Goal: Task Accomplishment & Management: Manage account settings

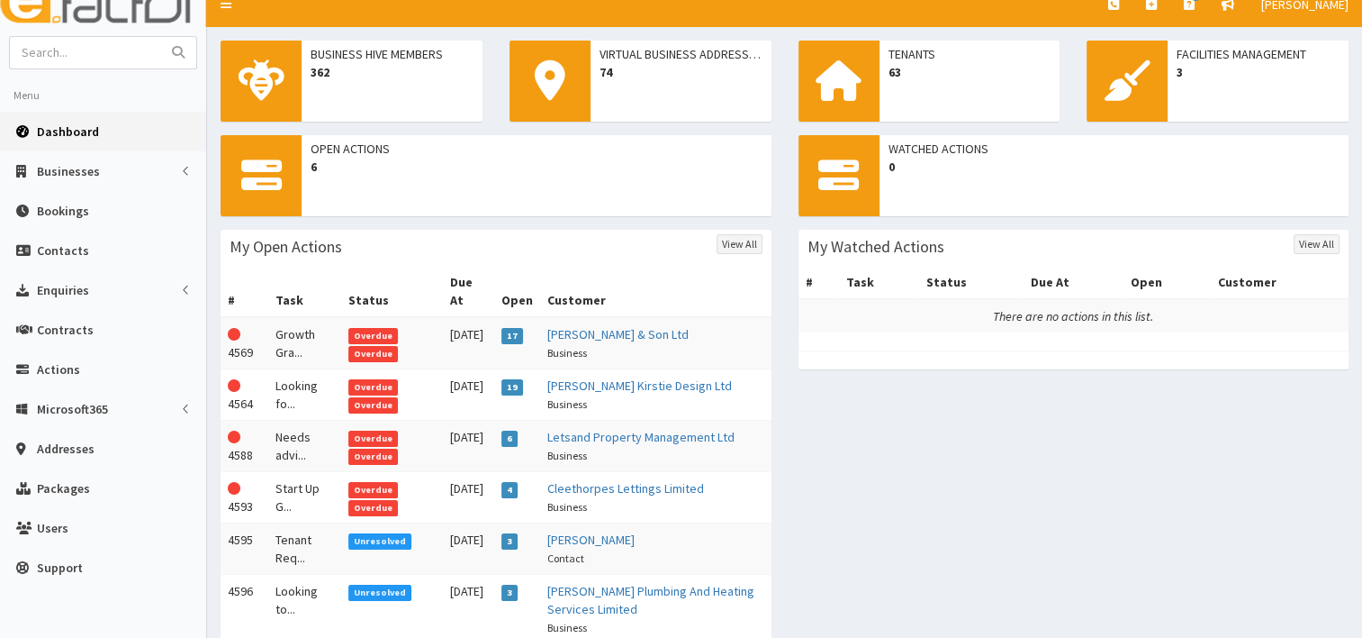
scroll to position [167, 0]
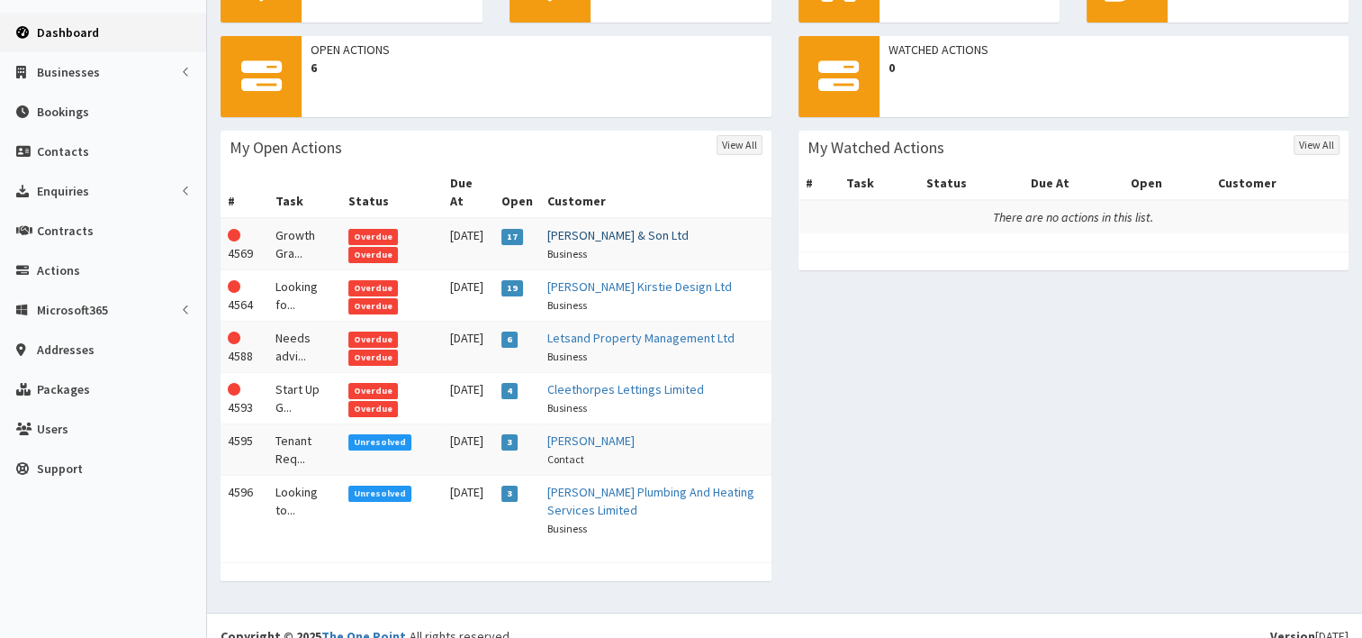
click at [588, 227] on link "[PERSON_NAME] & Son Ltd" at bounding box center [617, 235] width 141 height 16
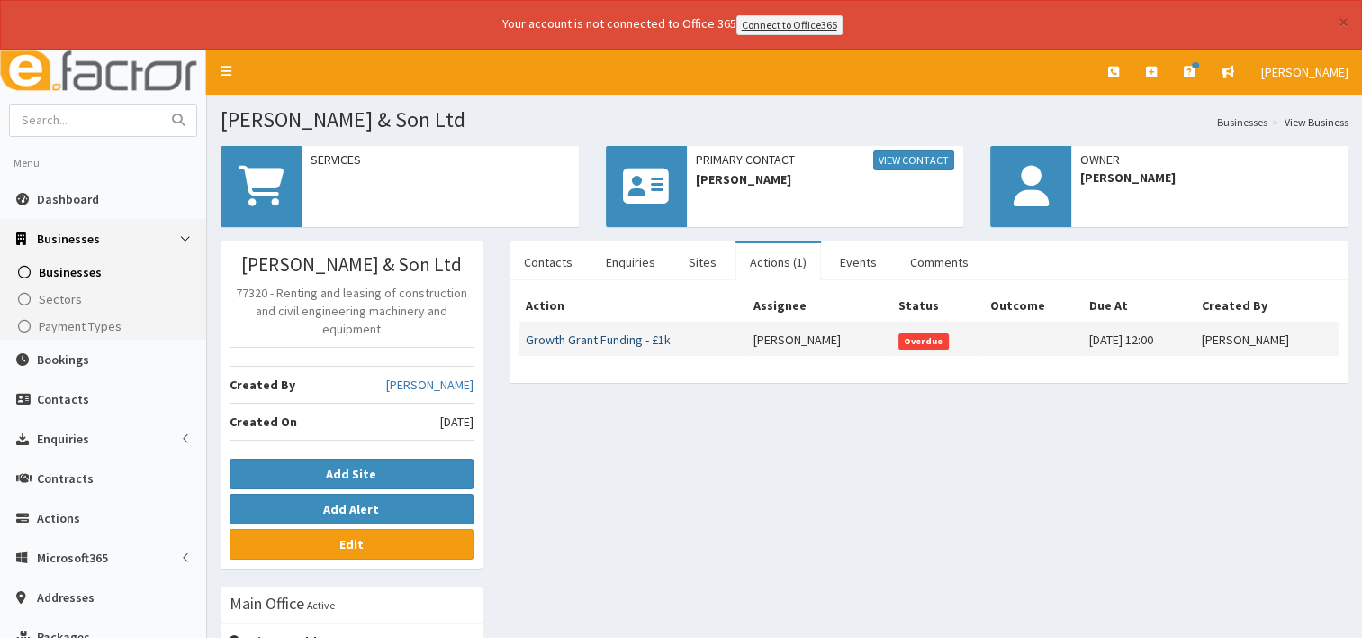
click at [569, 344] on link "Growth Grant Funding - £1k" at bounding box center [598, 339] width 145 height 16
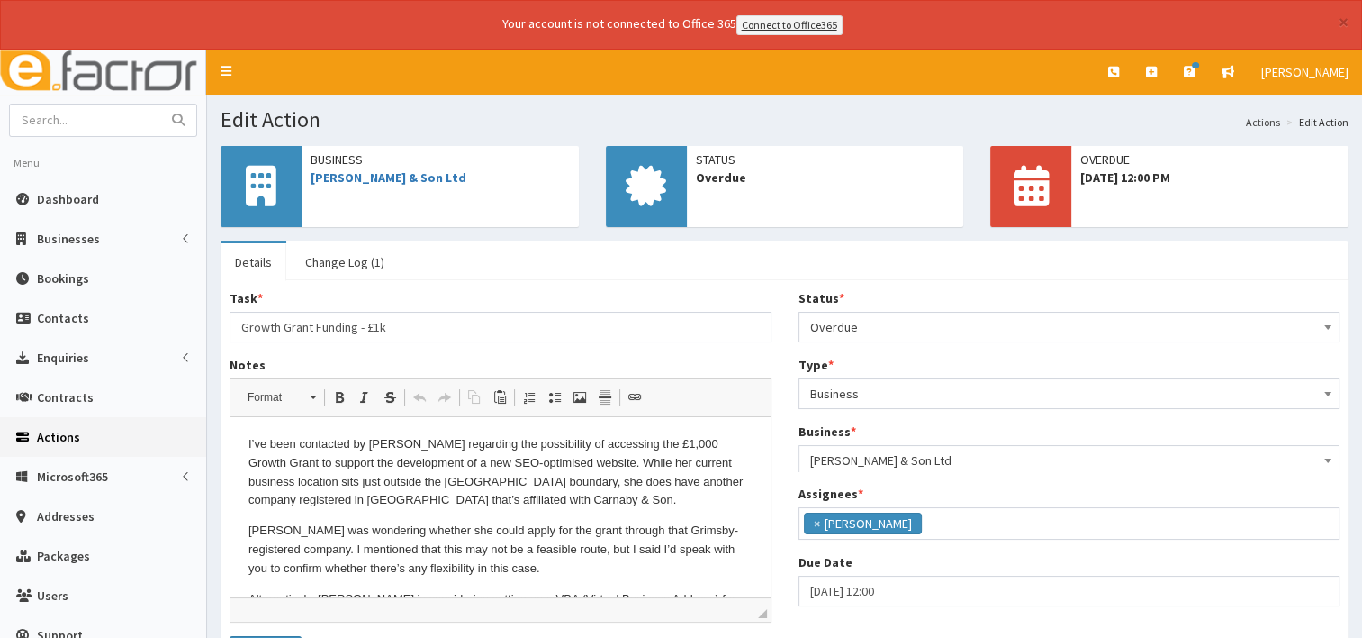
scroll to position [61, 0]
click at [1333, 326] on span at bounding box center [1328, 324] width 18 height 25
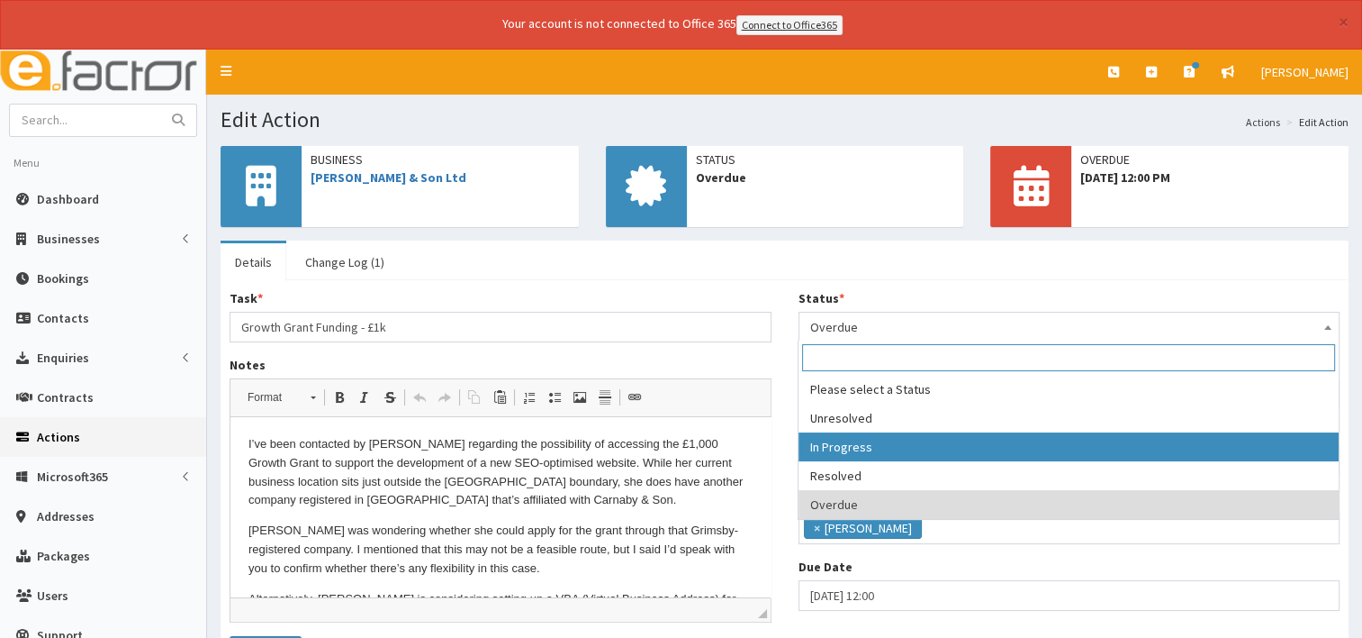
select select "2"
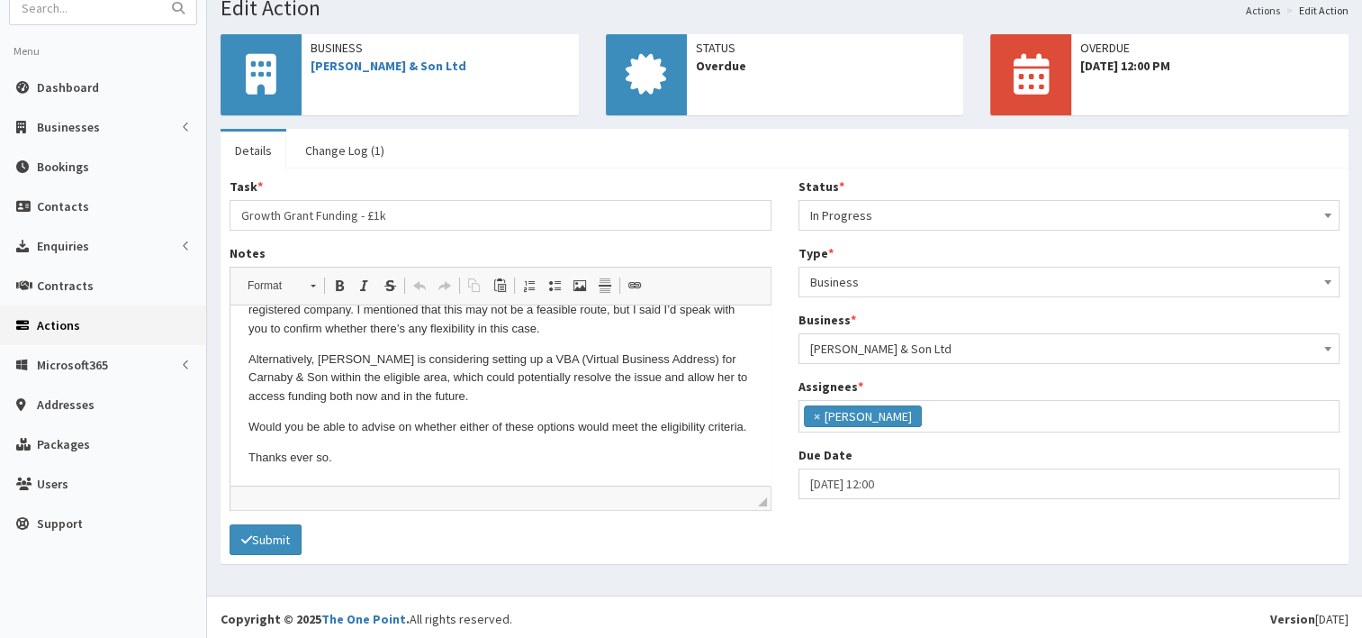
scroll to position [113, 0]
click at [267, 533] on button "Submit" at bounding box center [266, 538] width 72 height 31
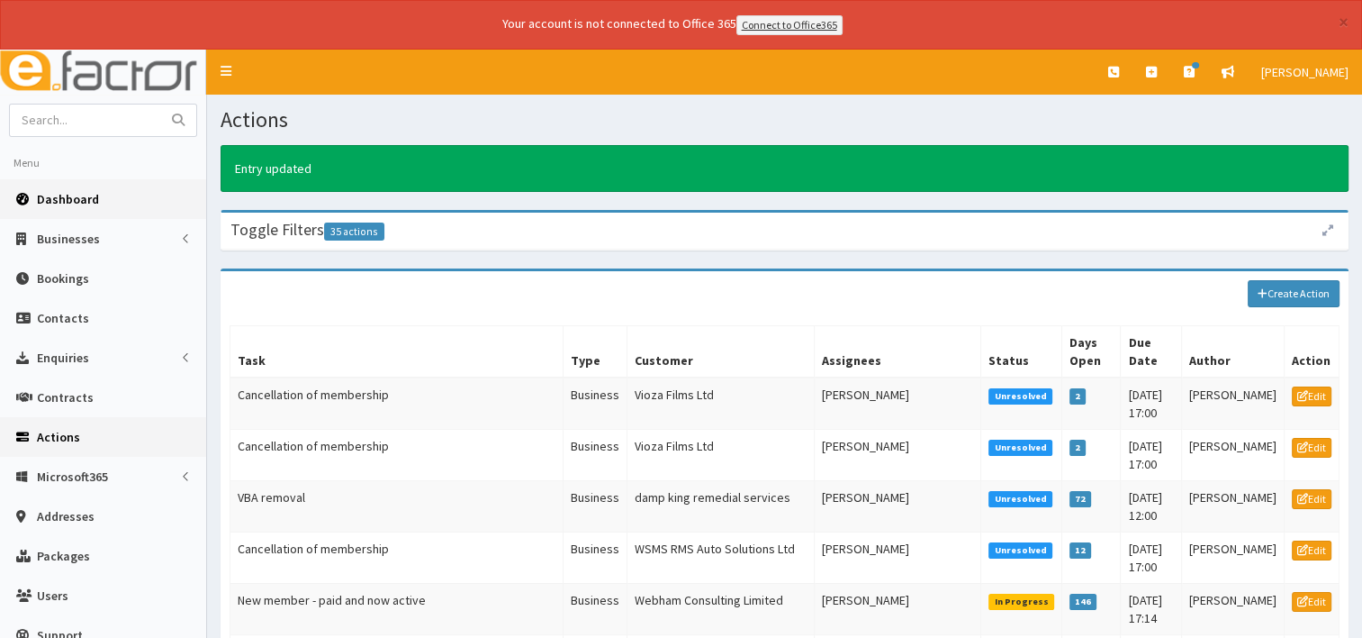
drag, startPoint x: 65, startPoint y: 200, endPoint x: 86, endPoint y: 202, distance: 21.7
click at [65, 199] on span "Dashboard" at bounding box center [68, 199] width 62 height 16
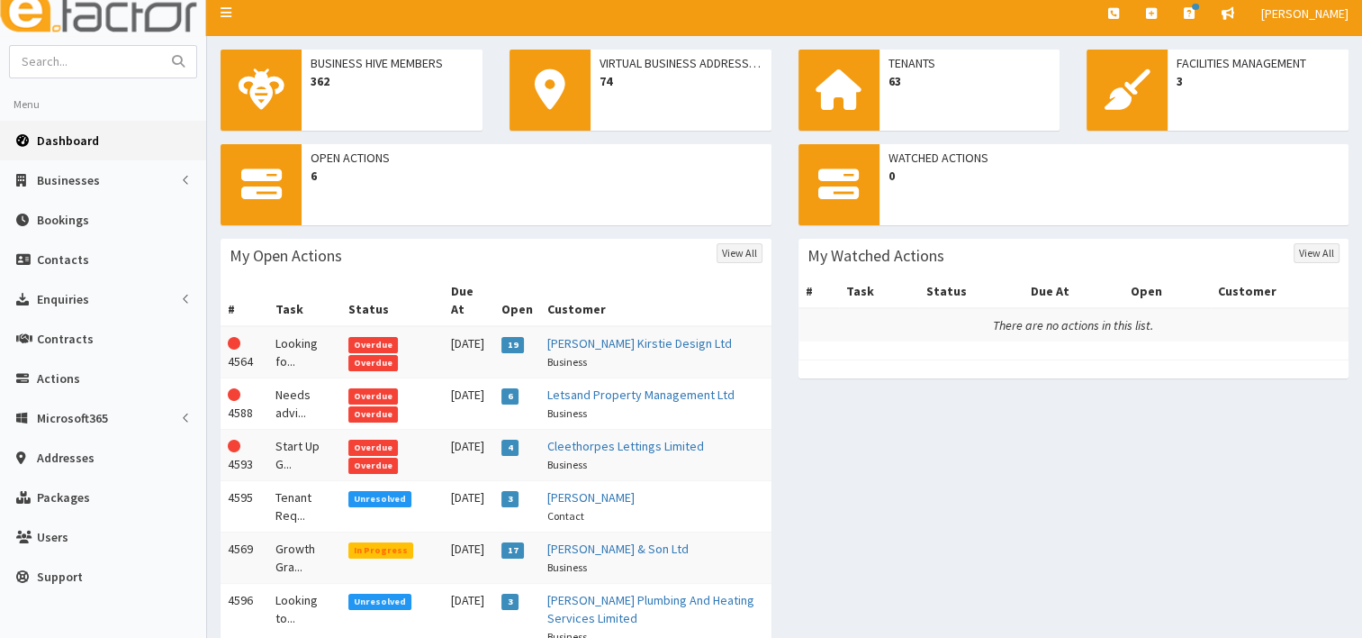
scroll to position [90, 0]
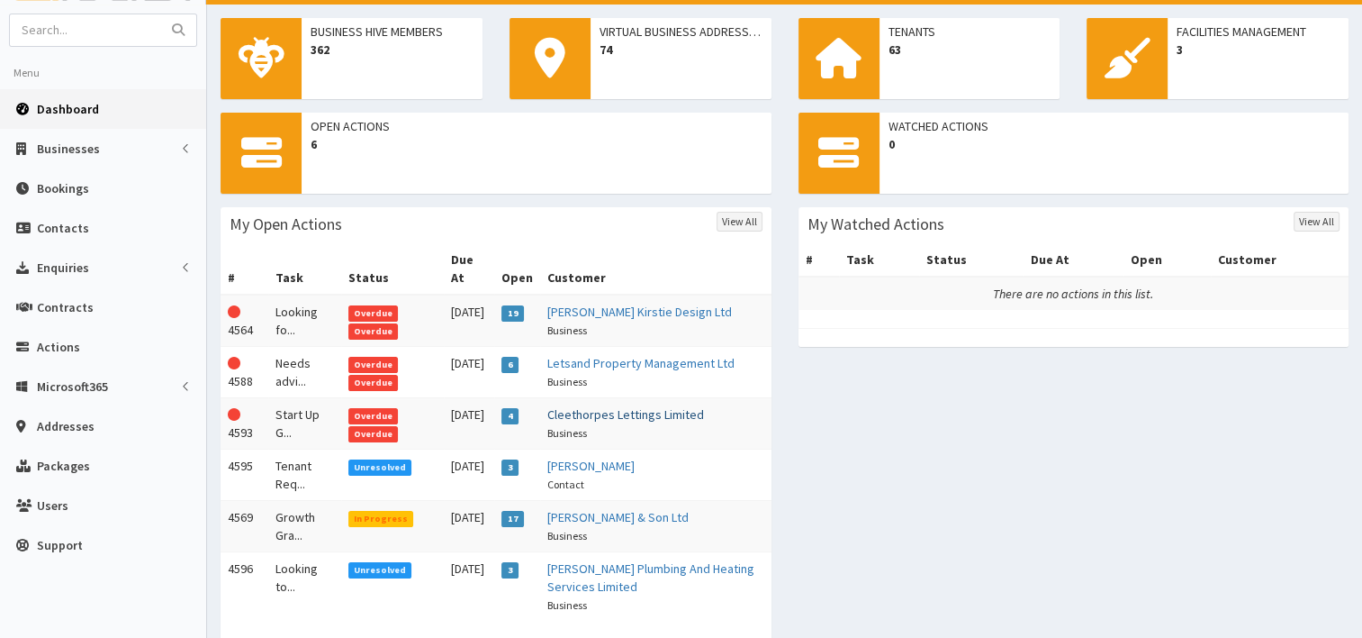
click at [599, 406] on link "Cleethorpes Lettings Limited" at bounding box center [625, 414] width 157 height 16
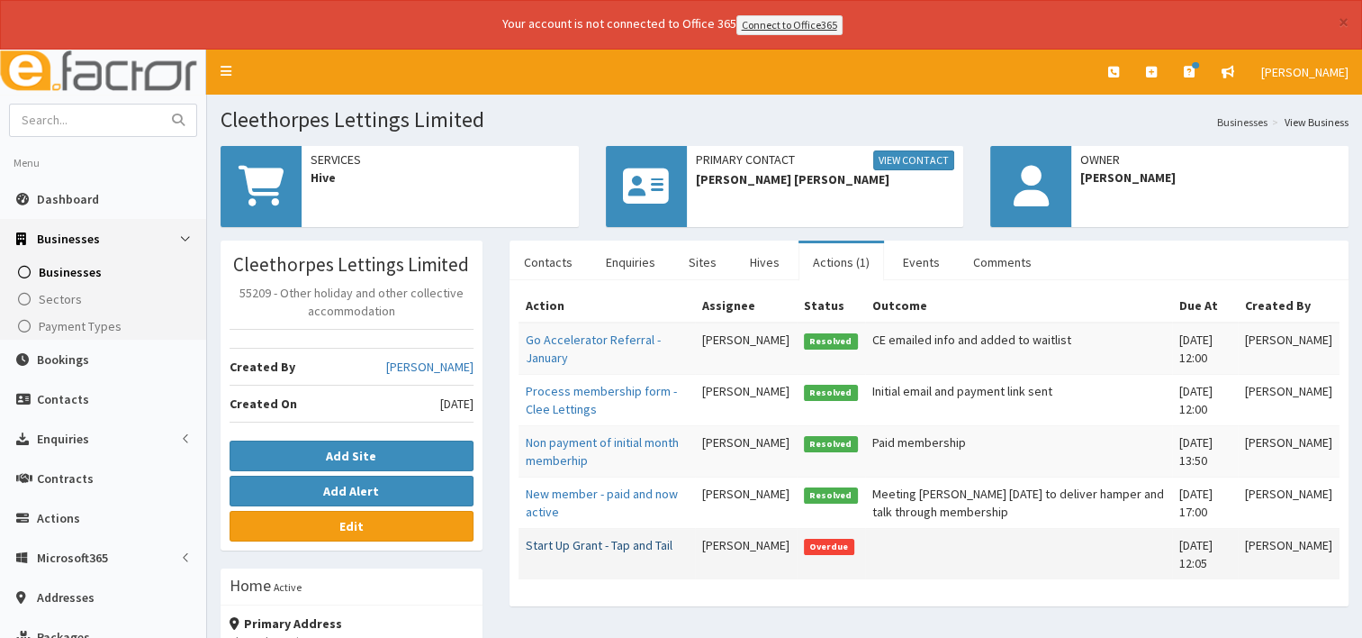
click at [602, 544] on link "Start Up Grant - Tap and Tail" at bounding box center [599, 545] width 147 height 16
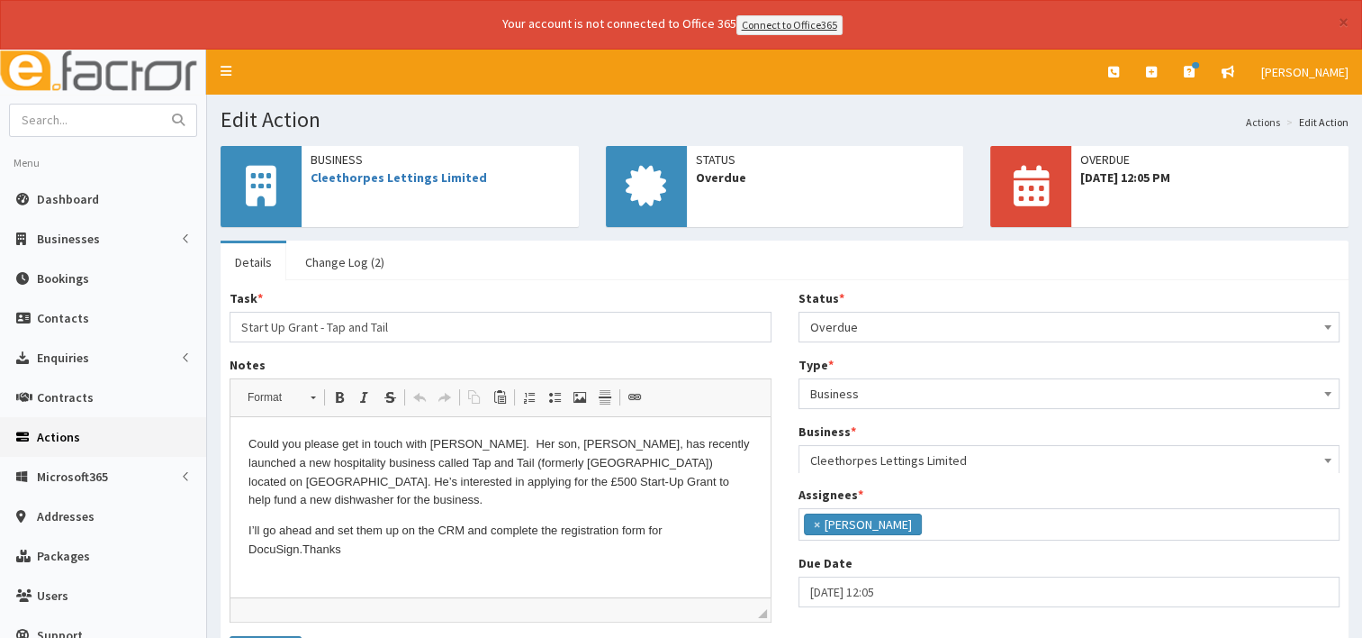
scroll to position [61, 0]
click at [1326, 321] on span at bounding box center [1328, 324] width 18 height 25
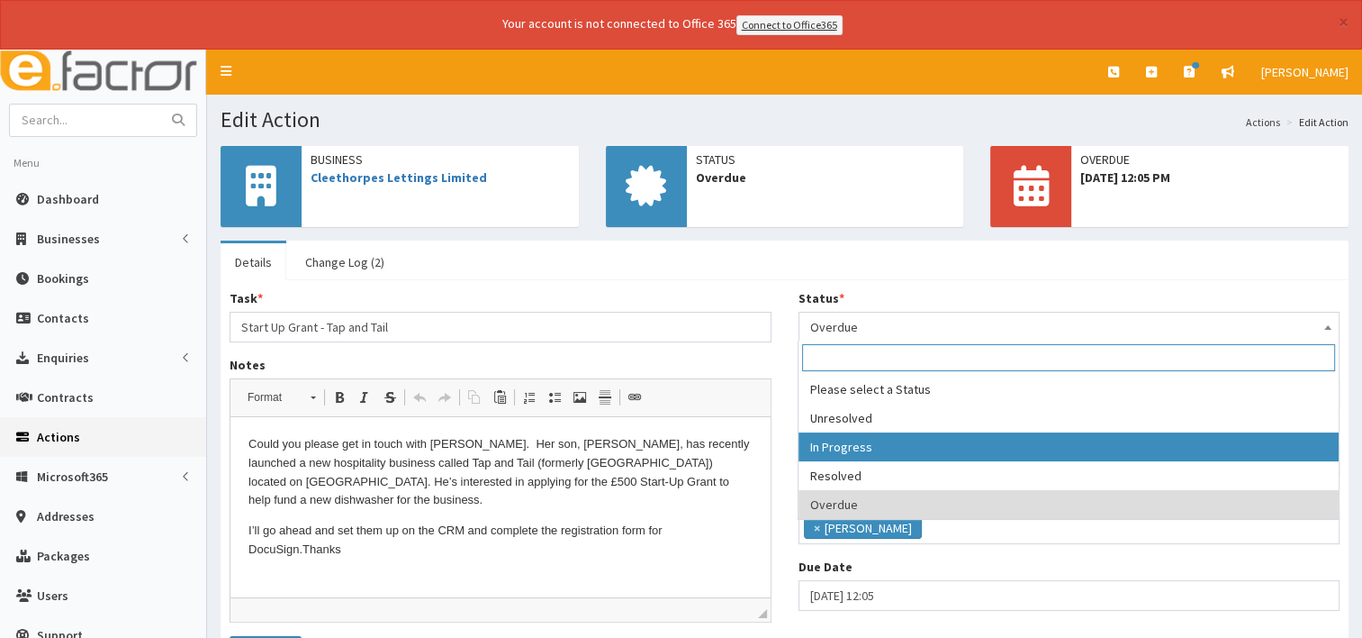
select select "2"
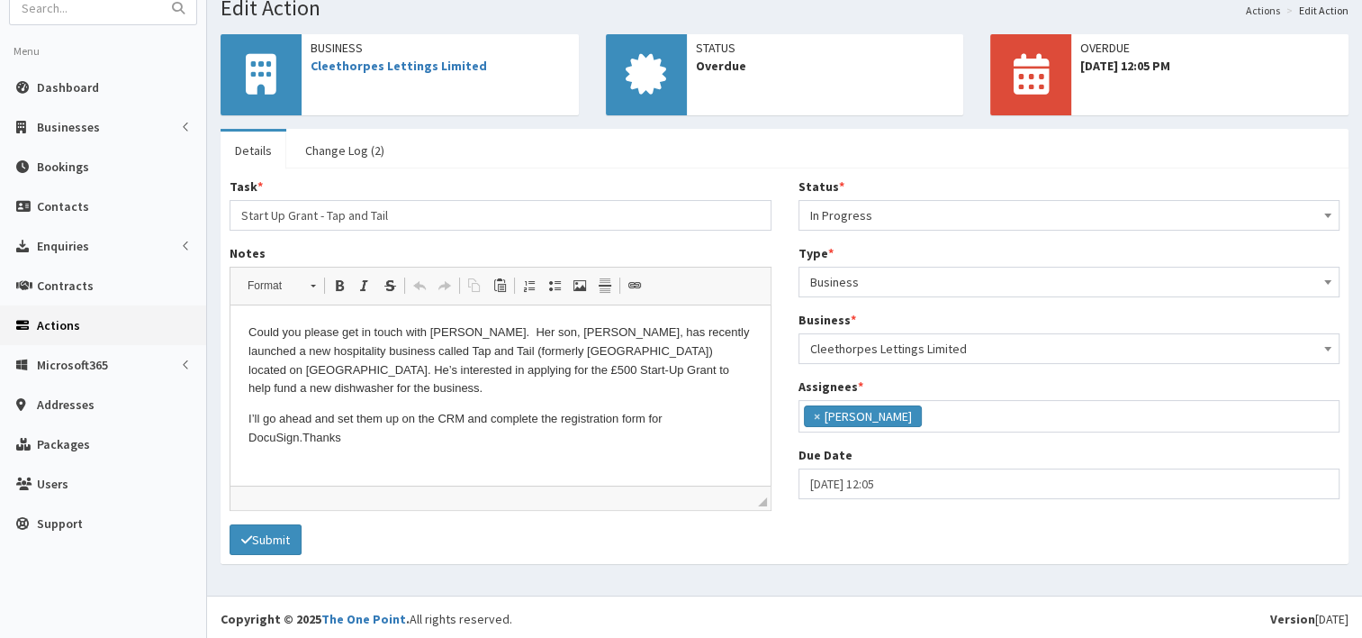
scroll to position [113, 0]
click at [294, 529] on button "Submit" at bounding box center [266, 538] width 72 height 31
